Goal: Information Seeking & Learning: Learn about a topic

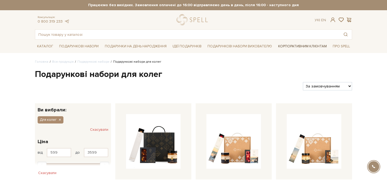
click at [294, 45] on link "Корпоративним клієнтам" at bounding box center [302, 46] width 53 height 9
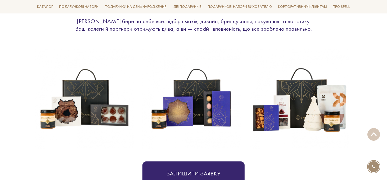
scroll to position [226, 0]
